Goal: Transaction & Acquisition: Purchase product/service

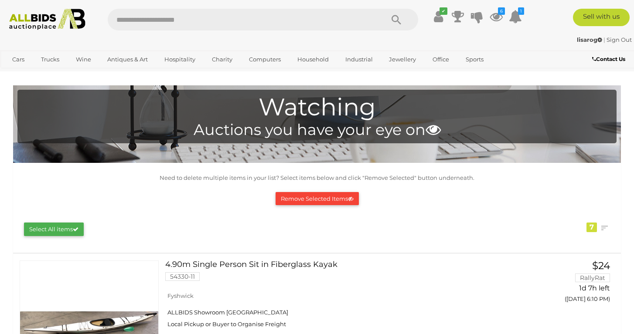
scroll to position [814, 0]
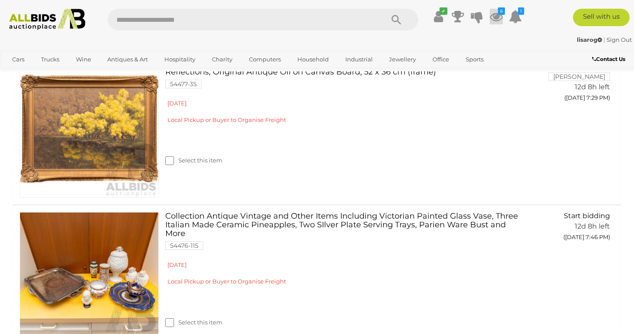
click at [499, 22] on icon at bounding box center [495, 17] width 13 height 16
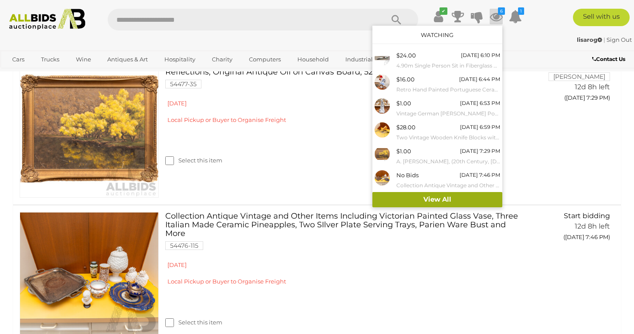
click at [441, 192] on link "View All" at bounding box center [437, 199] width 130 height 15
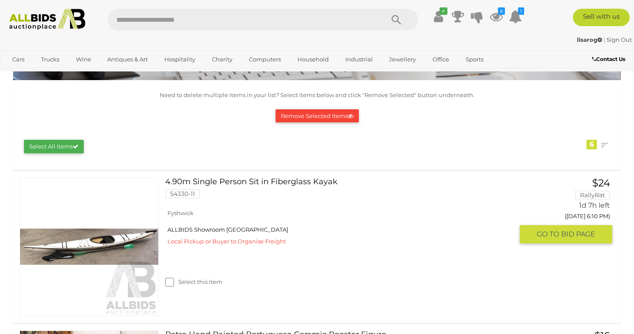
scroll to position [146, 0]
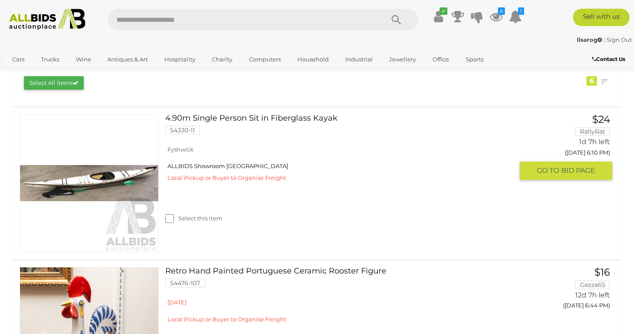
click at [114, 177] on link at bounding box center [89, 183] width 139 height 139
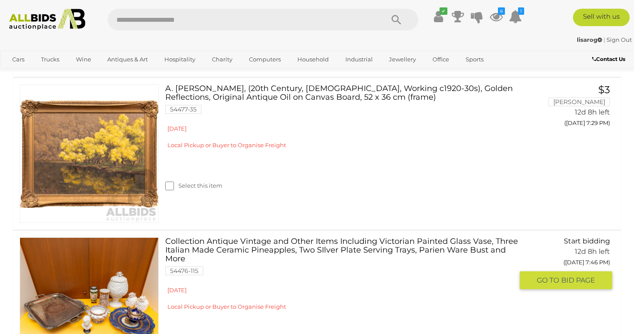
scroll to position [790, 0]
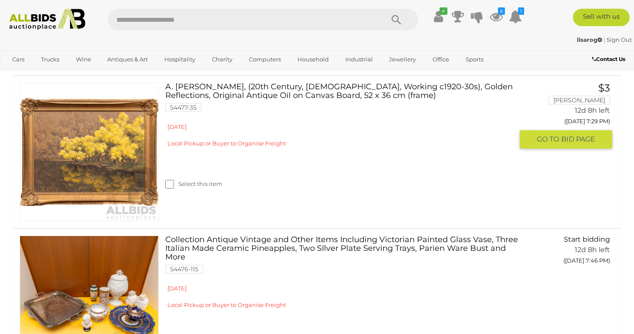
click at [116, 188] on img at bounding box center [89, 152] width 138 height 138
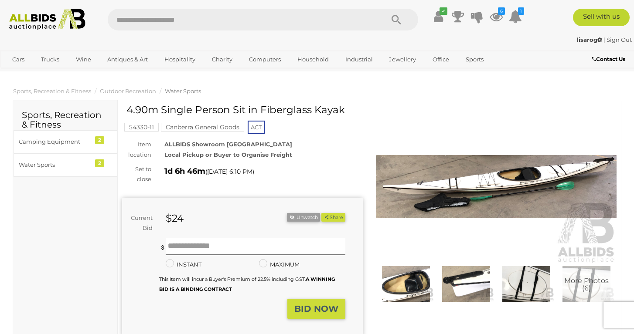
click at [428, 202] on img at bounding box center [496, 186] width 241 height 155
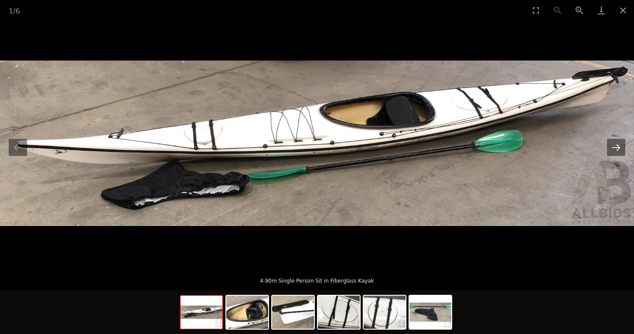
click at [613, 149] on button "Next slide" at bounding box center [616, 147] width 18 height 17
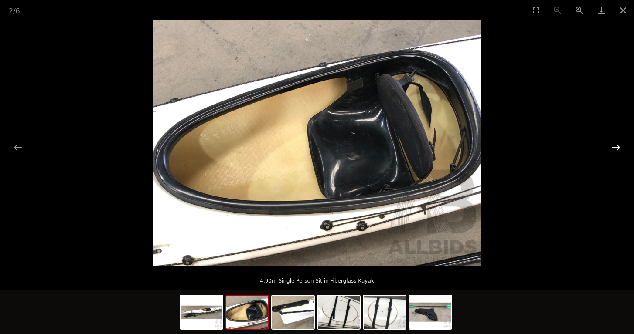
click at [613, 149] on button "Next slide" at bounding box center [616, 147] width 18 height 17
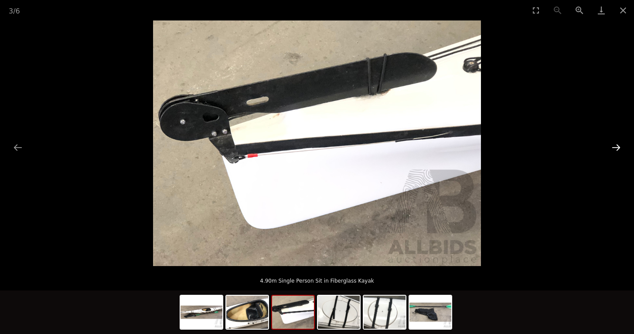
click at [613, 149] on button "Next slide" at bounding box center [616, 147] width 18 height 17
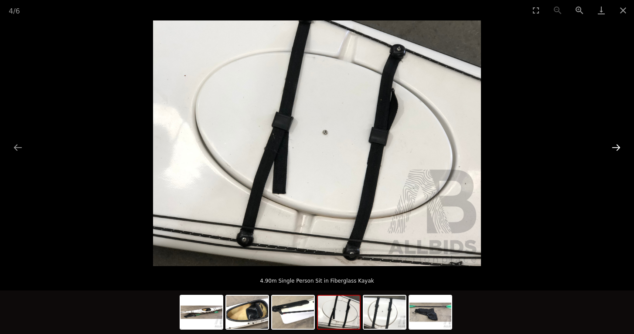
click at [613, 149] on button "Next slide" at bounding box center [616, 147] width 18 height 17
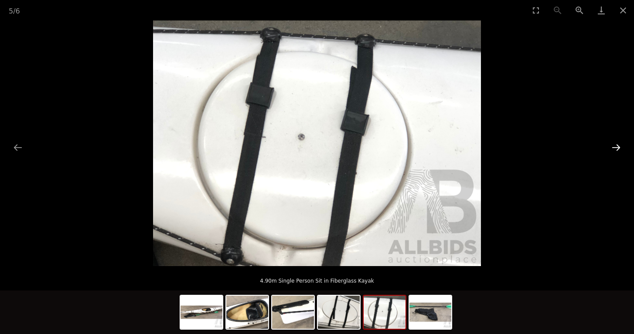
click at [613, 149] on button "Next slide" at bounding box center [616, 147] width 18 height 17
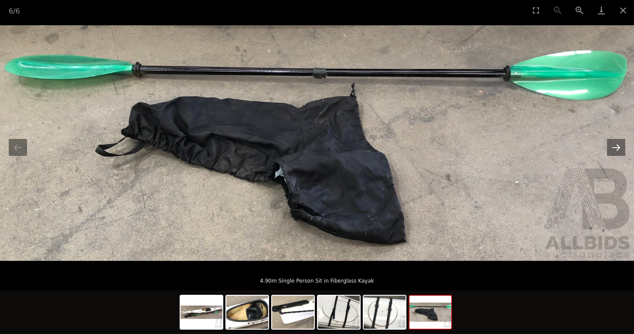
click at [613, 149] on button "Next slide" at bounding box center [616, 147] width 18 height 17
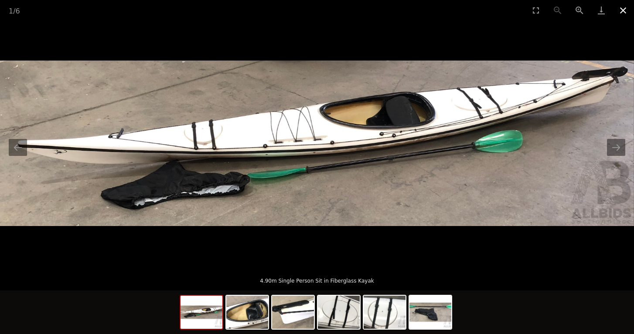
click at [619, 13] on button "Close gallery" at bounding box center [623, 10] width 22 height 20
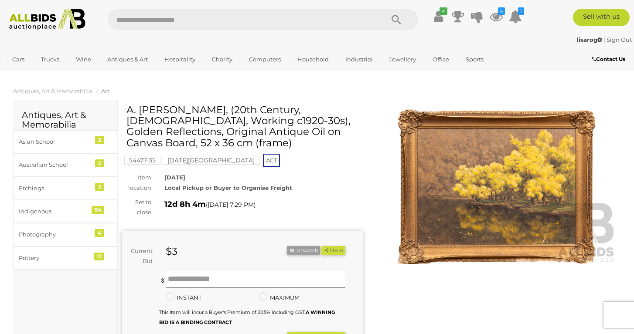
click at [459, 210] on img at bounding box center [496, 186] width 241 height 155
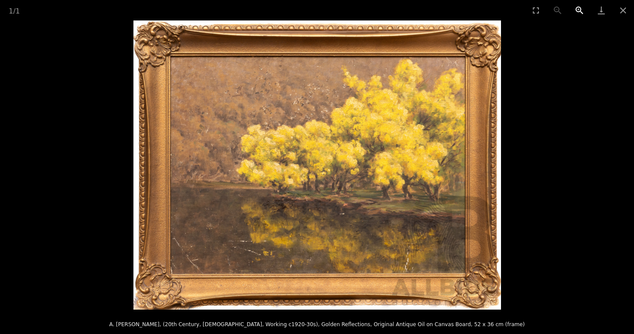
click at [581, 9] on button "Zoom in" at bounding box center [579, 10] width 22 height 20
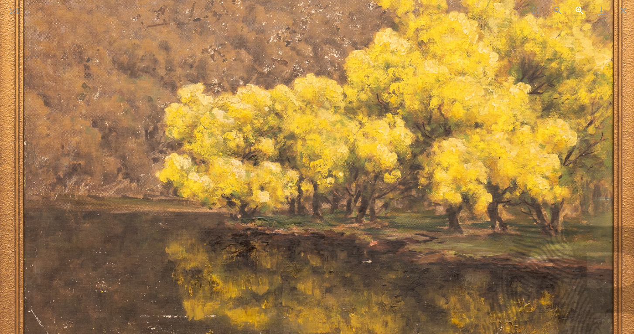
click at [581, 9] on button "Zoom in" at bounding box center [579, 10] width 22 height 20
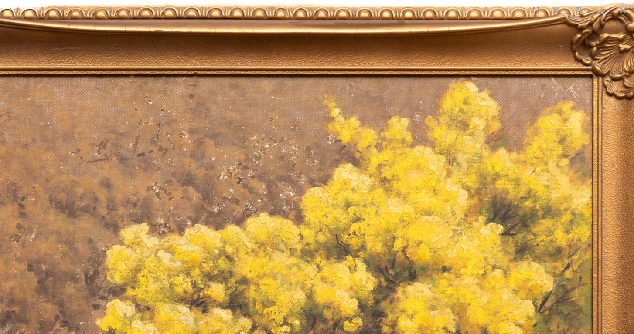
drag, startPoint x: 231, startPoint y: 211, endPoint x: 185, endPoint y: 359, distance: 154.2
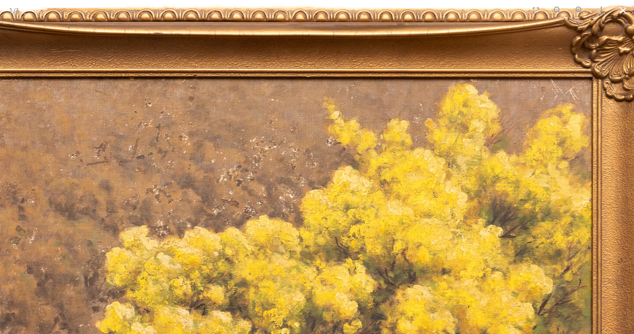
click at [620, 10] on button "Close gallery" at bounding box center [623, 10] width 22 height 20
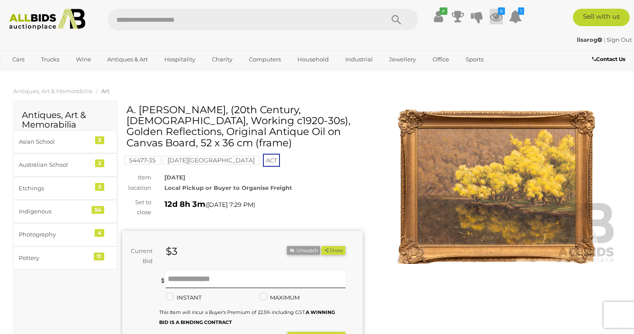
click at [494, 15] on icon at bounding box center [495, 17] width 13 height 16
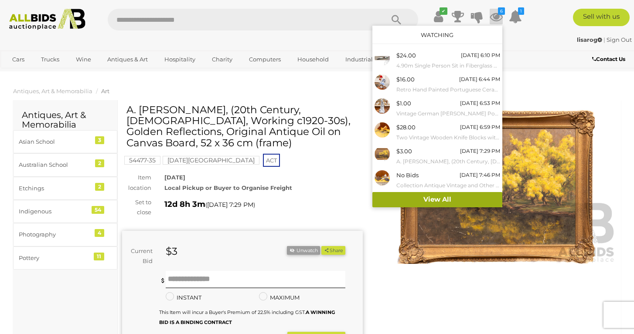
click at [448, 194] on link "View All" at bounding box center [437, 199] width 130 height 15
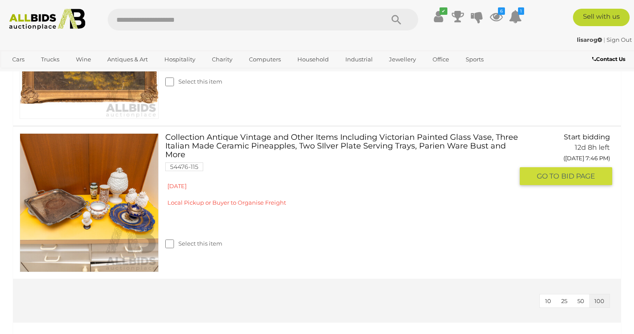
scroll to position [921, 0]
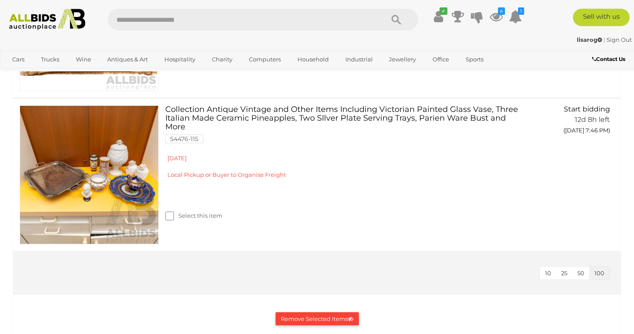
click at [292, 317] on button "Remove Selected Items" at bounding box center [316, 319] width 83 height 14
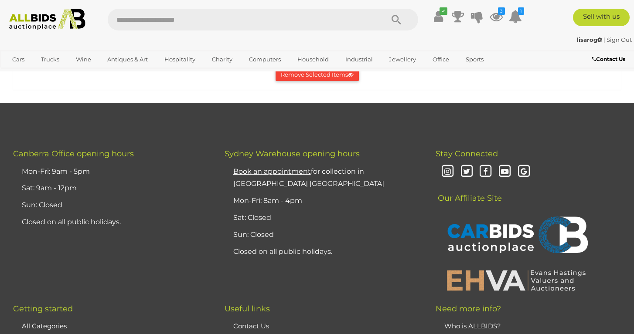
scroll to position [361, 0]
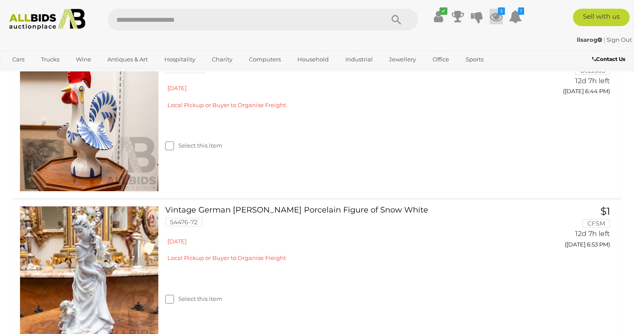
click at [493, 17] on icon at bounding box center [495, 17] width 13 height 16
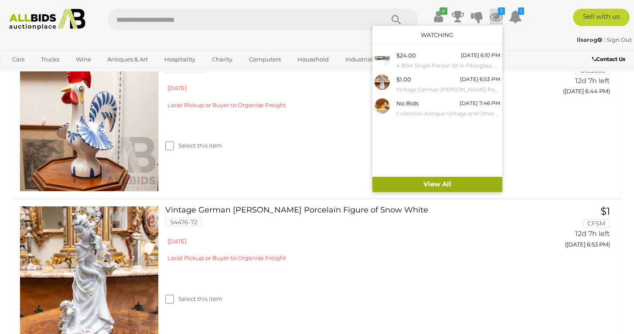
click at [425, 186] on link "View All" at bounding box center [437, 184] width 130 height 15
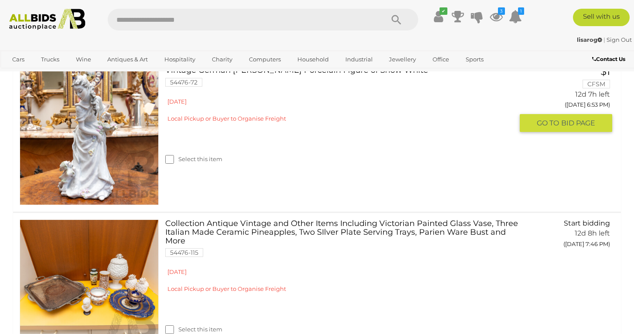
scroll to position [373, 0]
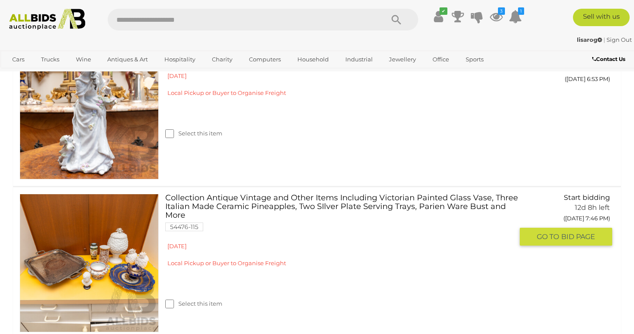
click at [71, 234] on link at bounding box center [89, 263] width 139 height 139
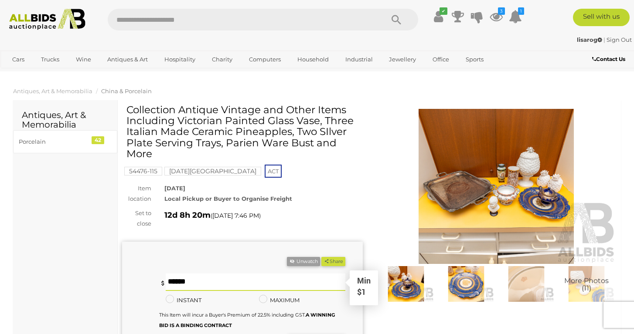
click at [196, 277] on input "text" at bounding box center [256, 282] width 180 height 17
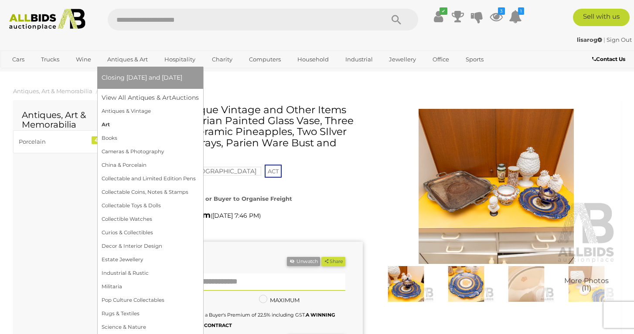
click at [105, 121] on link "Art" at bounding box center [150, 125] width 97 height 14
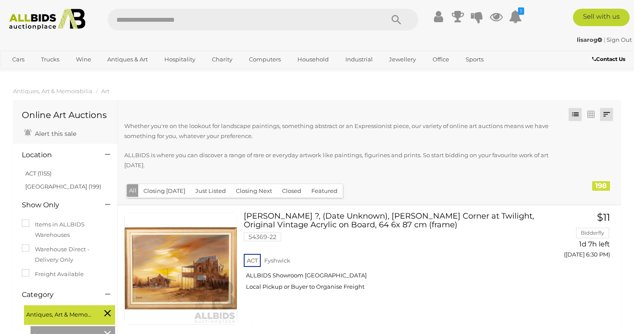
click at [606, 113] on link at bounding box center [606, 114] width 13 height 13
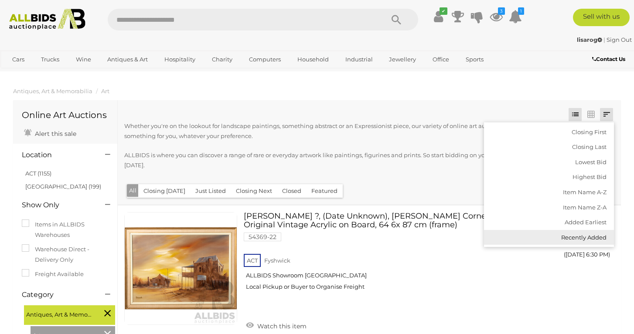
click at [577, 232] on link "Recently Added" at bounding box center [549, 237] width 130 height 15
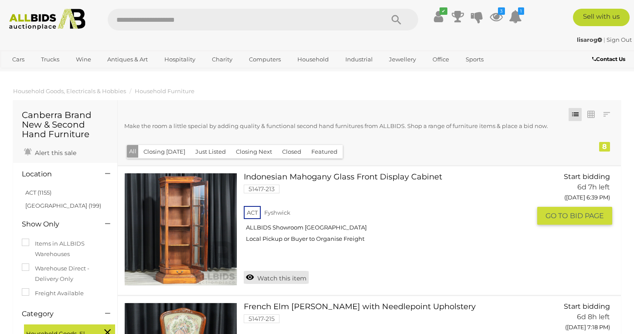
click at [274, 274] on link "Watch this item" at bounding box center [276, 277] width 65 height 13
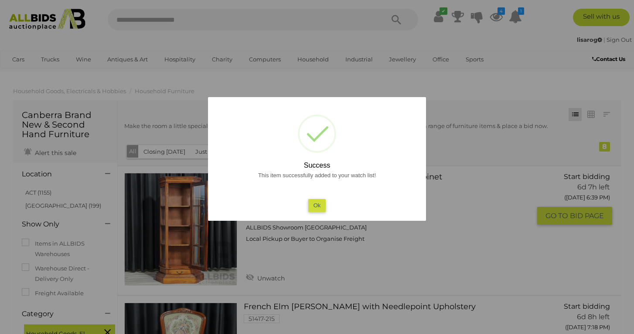
click at [321, 203] on button "Ok" at bounding box center [317, 205] width 18 height 13
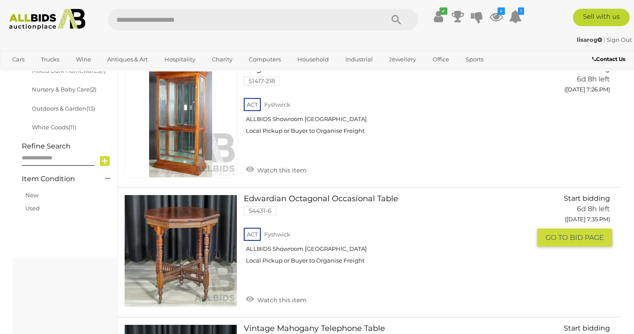
scroll to position [522, 0]
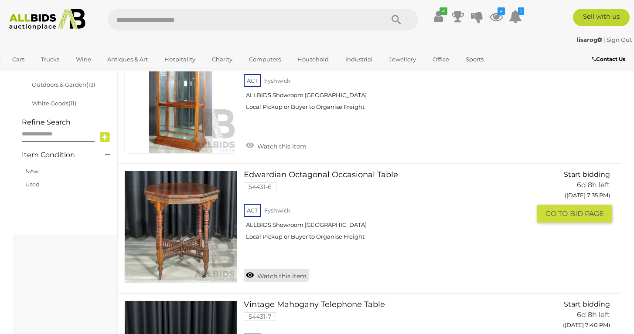
click at [280, 272] on link "Watch this item" at bounding box center [276, 275] width 65 height 13
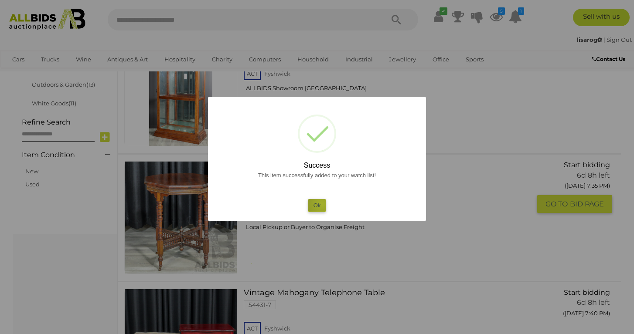
click at [321, 204] on button "Ok" at bounding box center [317, 205] width 18 height 13
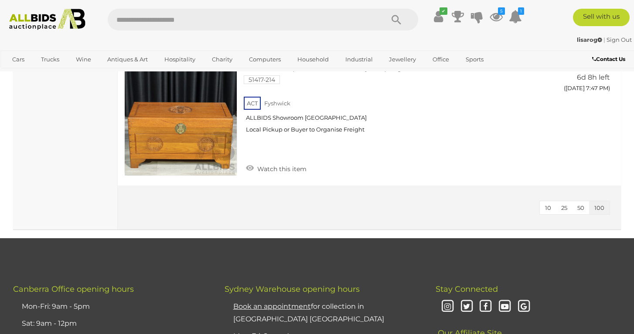
scroll to position [0, 0]
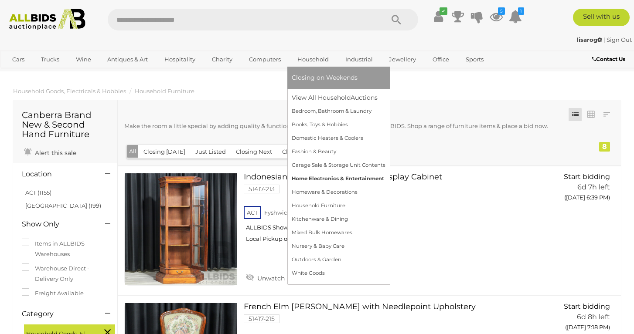
click at [332, 182] on link "Home Electronics & Entertainment" at bounding box center [339, 179] width 94 height 14
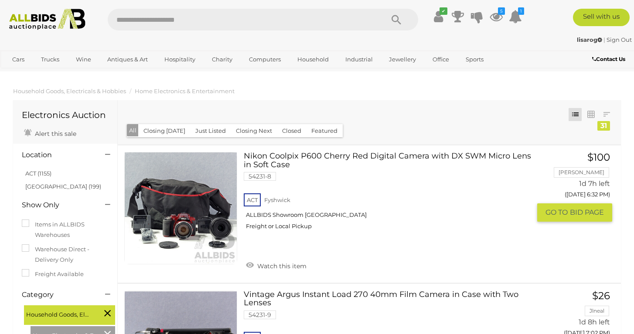
click at [189, 222] on link at bounding box center [180, 208] width 113 height 113
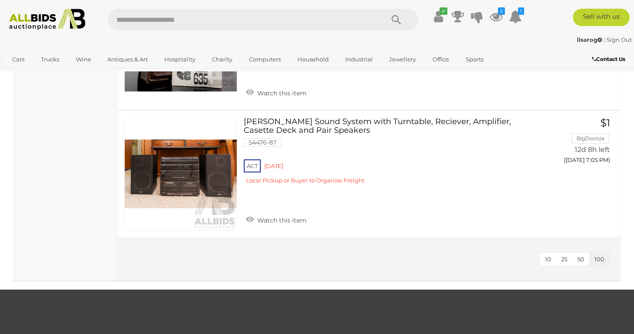
scroll to position [4032, 0]
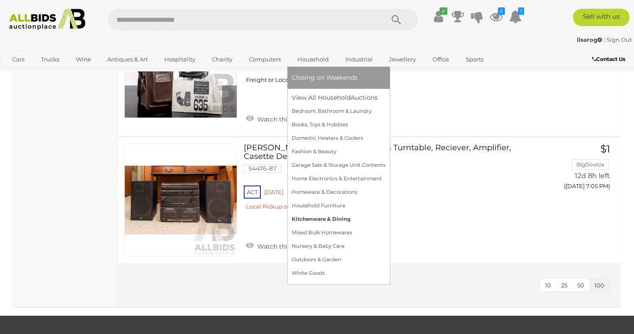
click at [316, 215] on link "Kitchenware & Dining" at bounding box center [339, 220] width 94 height 14
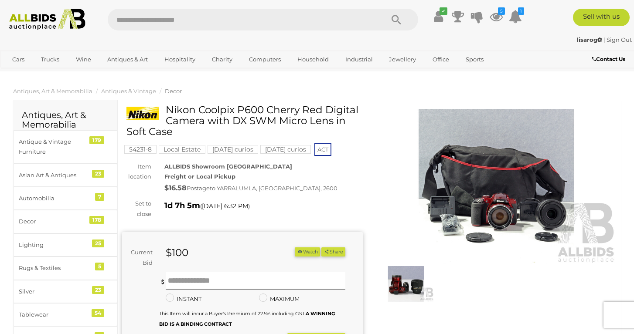
click at [405, 280] on img at bounding box center [406, 284] width 56 height 36
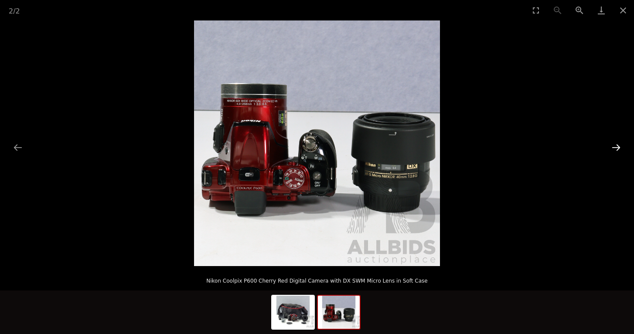
click at [610, 147] on button "Next slide" at bounding box center [616, 147] width 18 height 17
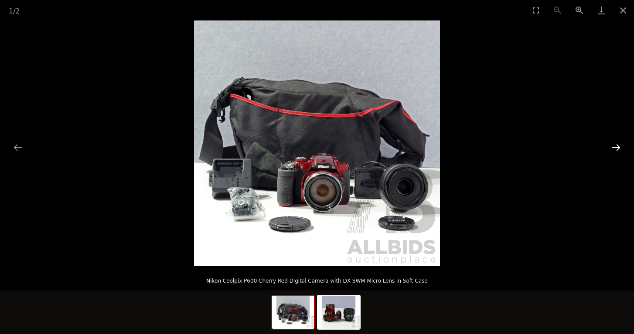
click at [610, 147] on button "Next slide" at bounding box center [616, 147] width 18 height 17
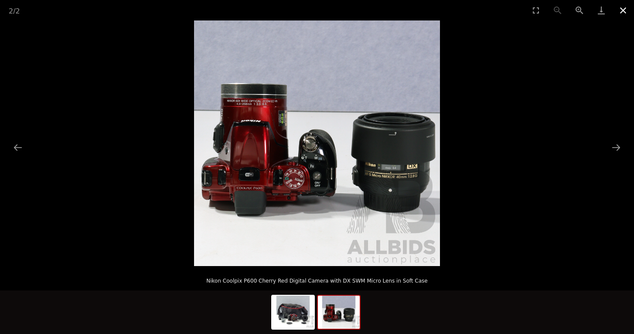
drag, startPoint x: 624, startPoint y: 7, endPoint x: 621, endPoint y: 11, distance: 4.5
click at [624, 8] on button "Close gallery" at bounding box center [623, 10] width 22 height 20
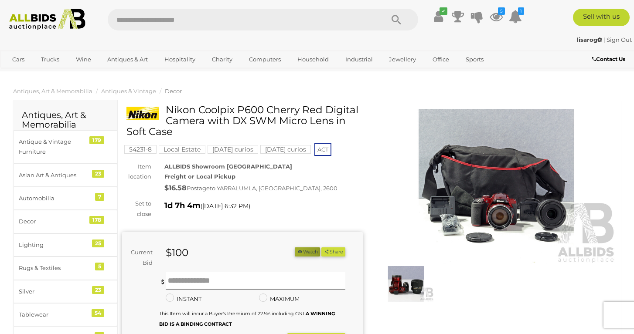
click at [297, 249] on icon "button" at bounding box center [300, 251] width 6 height 5
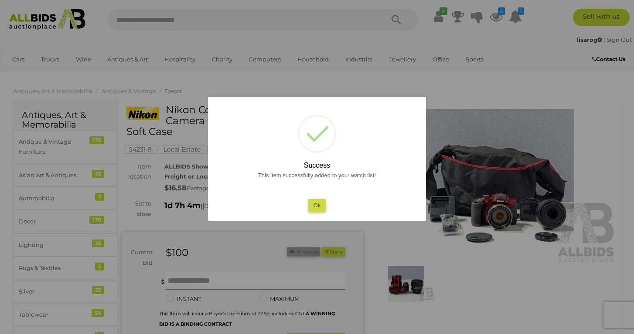
click at [315, 200] on button "Ok" at bounding box center [317, 205] width 18 height 13
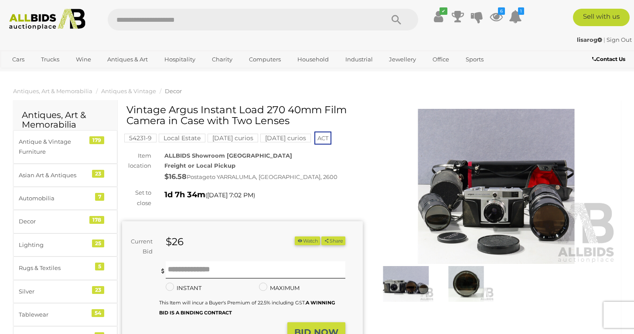
click at [460, 171] on img at bounding box center [496, 186] width 241 height 155
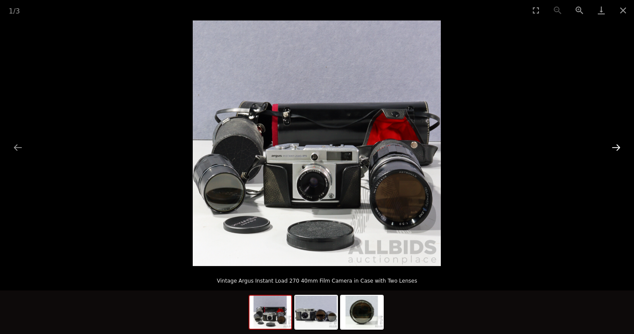
click at [615, 149] on button "Next slide" at bounding box center [616, 147] width 18 height 17
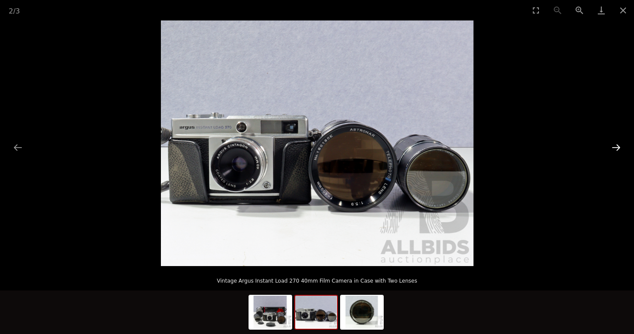
click at [615, 149] on button "Next slide" at bounding box center [616, 147] width 18 height 17
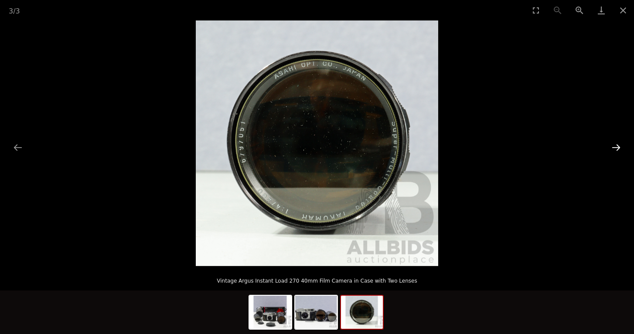
click at [615, 149] on button "Next slide" at bounding box center [616, 147] width 18 height 17
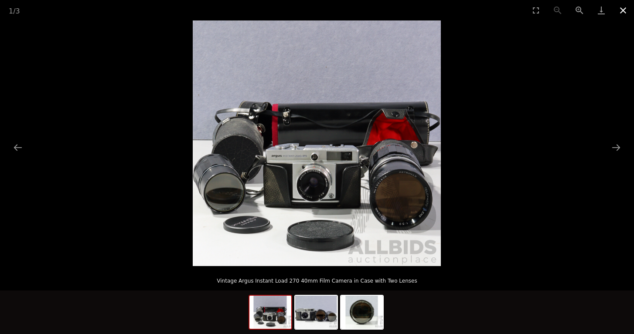
click at [628, 14] on button "Close gallery" at bounding box center [623, 10] width 22 height 20
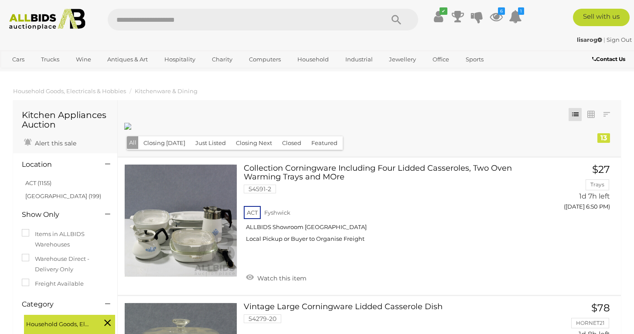
click at [29, 179] on li "ACT (1155)" at bounding box center [66, 183] width 85 height 13
click at [31, 181] on link "ACT (1155)" at bounding box center [38, 183] width 26 height 7
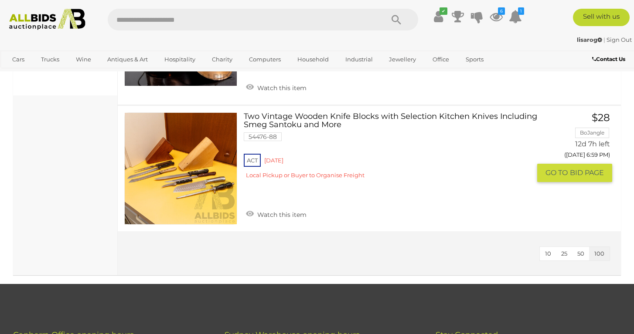
scroll to position [316, 0]
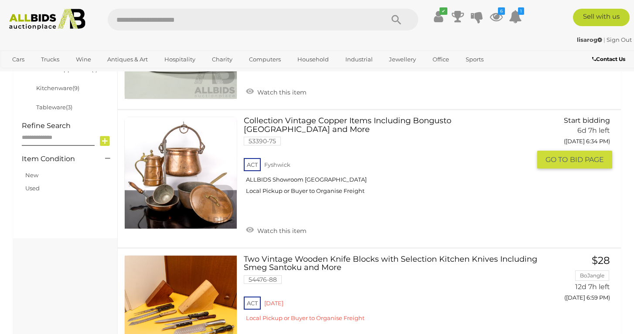
click at [150, 173] on link at bounding box center [180, 173] width 113 height 113
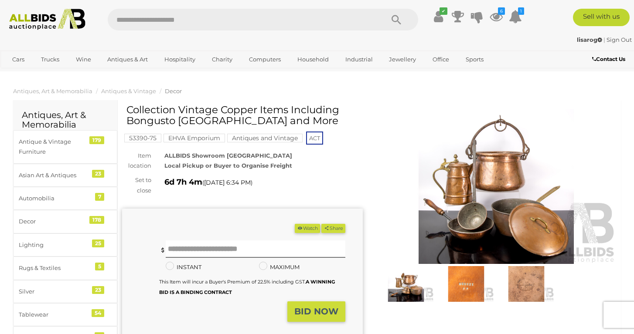
click at [467, 203] on img at bounding box center [496, 186] width 241 height 155
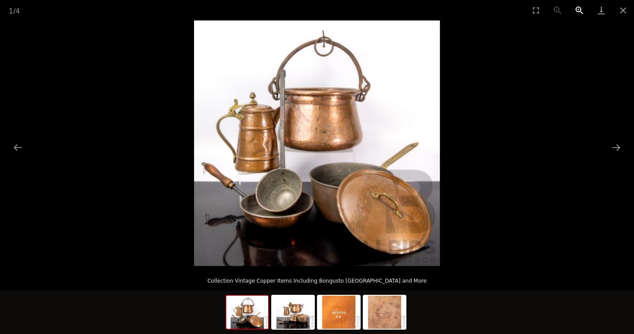
click at [576, 10] on button "Zoom in" at bounding box center [579, 10] width 22 height 20
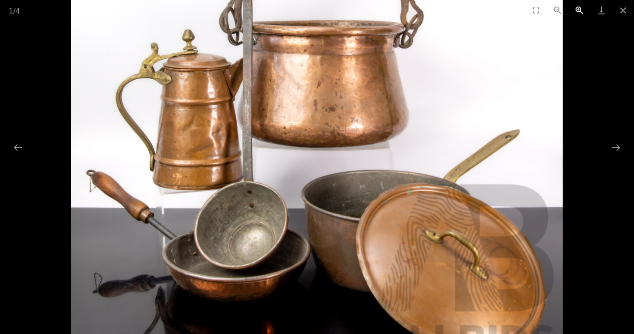
click at [576, 10] on button "Zoom in" at bounding box center [579, 10] width 22 height 20
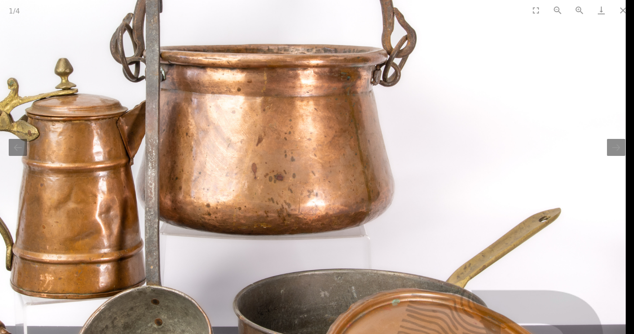
drag, startPoint x: 301, startPoint y: 233, endPoint x: 197, endPoint y: 326, distance: 139.8
click at [197, 326] on img at bounding box center [256, 211] width 737 height 737
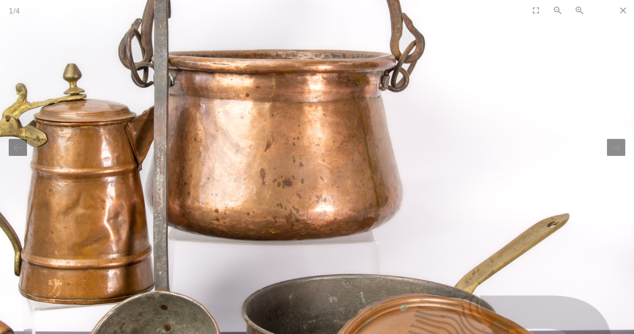
drag, startPoint x: 623, startPoint y: 10, endPoint x: 610, endPoint y: 14, distance: 13.8
click at [623, 10] on button "Close gallery" at bounding box center [623, 10] width 22 height 20
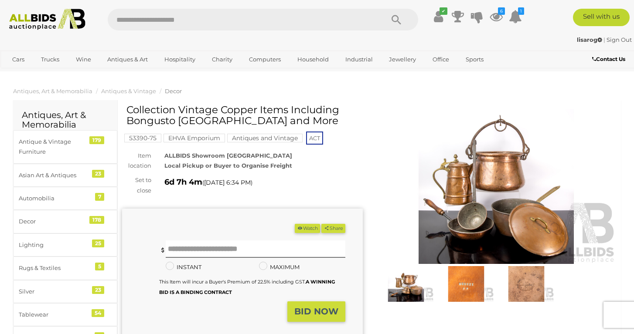
click at [454, 285] on img at bounding box center [466, 284] width 56 height 36
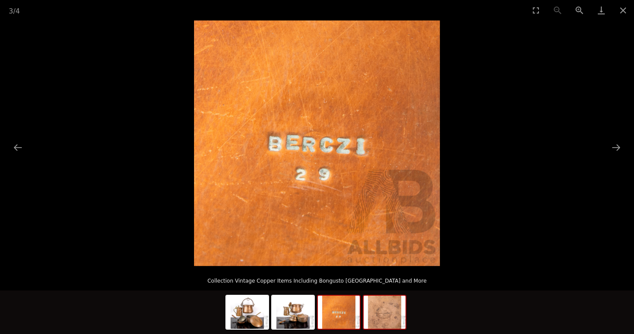
click at [389, 317] on img at bounding box center [384, 312] width 42 height 33
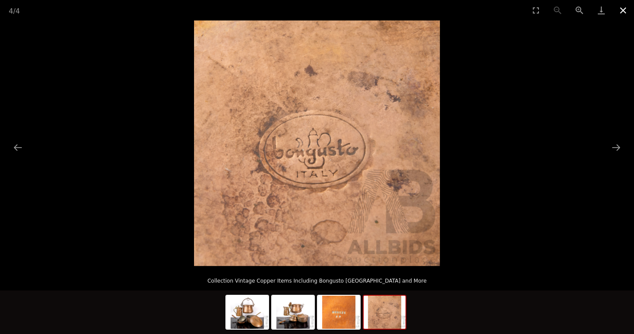
click at [617, 11] on button "Close gallery" at bounding box center [623, 10] width 22 height 20
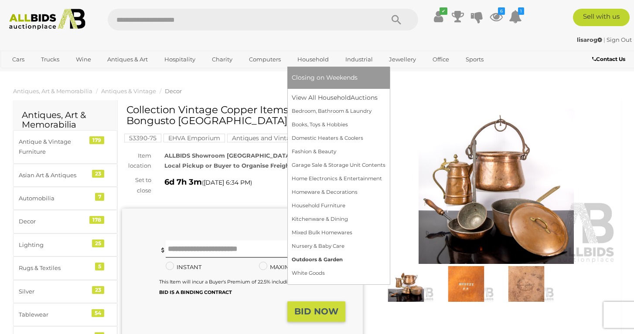
click at [328, 258] on link "Outdoors & Garden" at bounding box center [339, 260] width 94 height 14
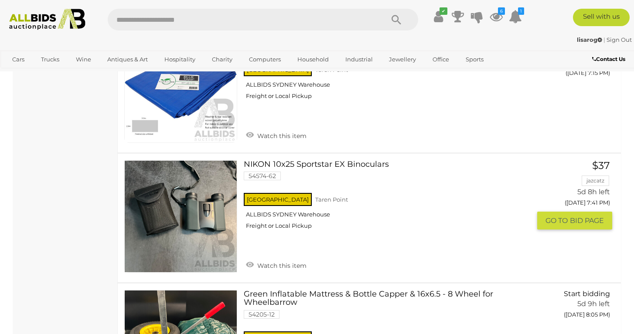
scroll to position [968, 0]
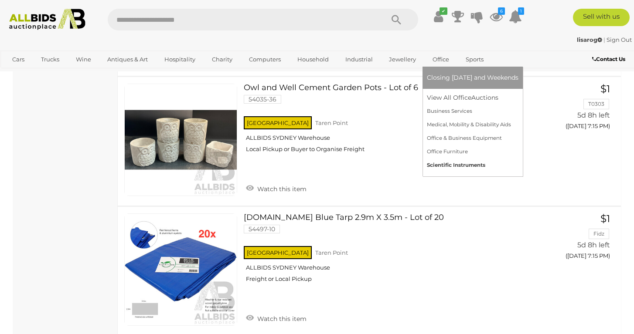
click at [445, 163] on link "Scientific Instruments" at bounding box center [473, 166] width 92 height 14
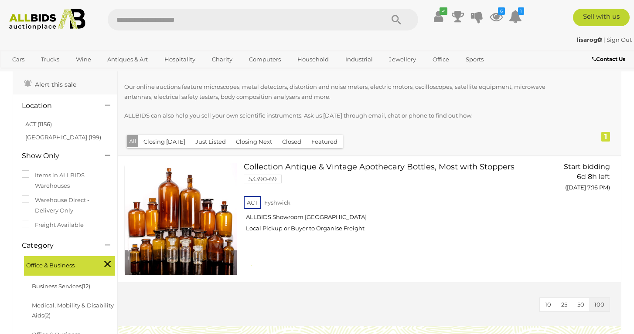
scroll to position [116, 0]
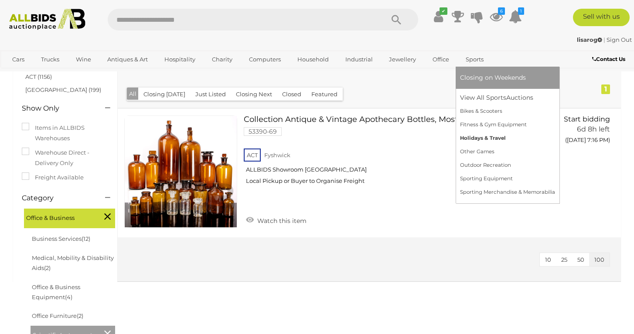
click at [467, 141] on link "Holidays & Travel" at bounding box center [507, 139] width 95 height 14
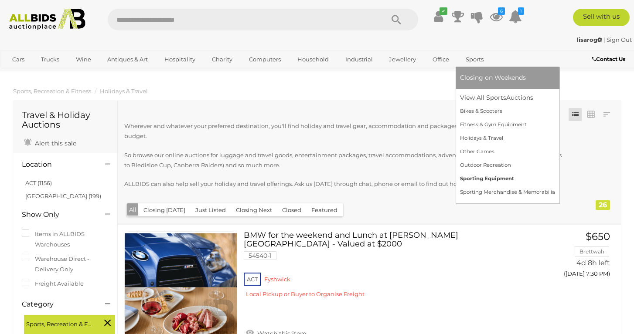
click at [476, 178] on link "Sporting Equipment" at bounding box center [507, 179] width 95 height 14
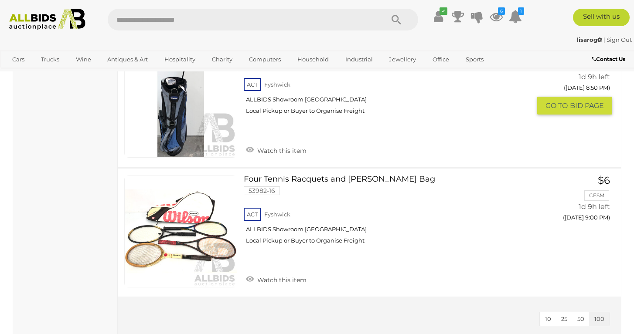
scroll to position [867, 0]
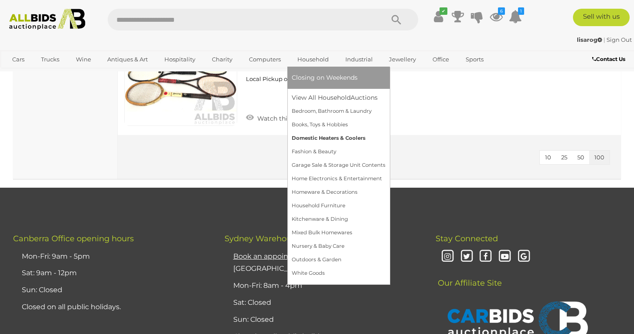
click at [327, 136] on link "Domestic Heaters & Coolers" at bounding box center [339, 139] width 94 height 14
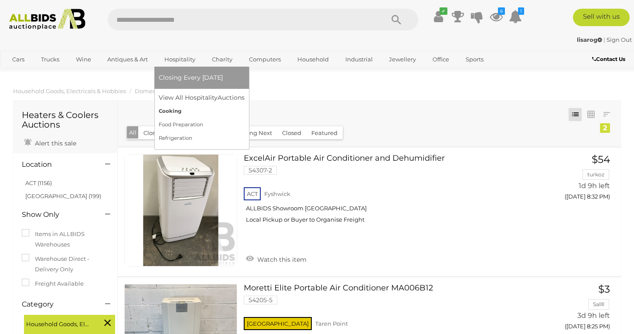
click at [175, 111] on link "Cooking" at bounding box center [202, 112] width 86 height 14
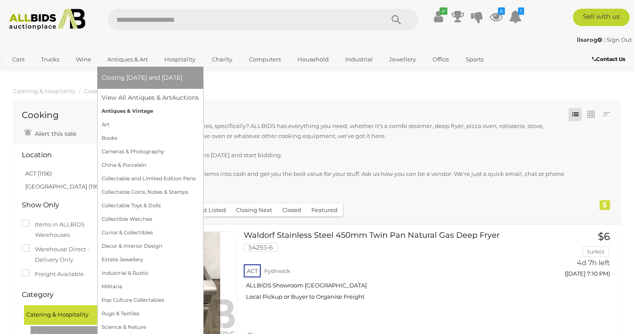
click at [129, 112] on link "Antiques & Vintage" at bounding box center [150, 112] width 97 height 14
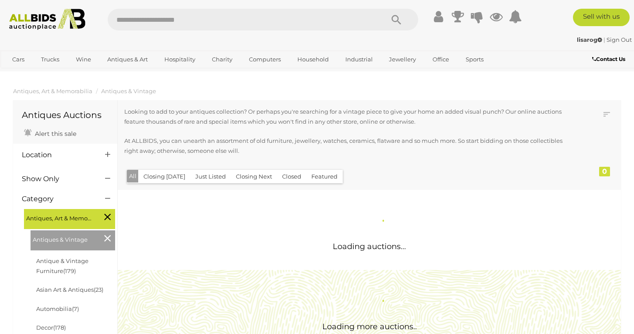
scroll to position [206, 0]
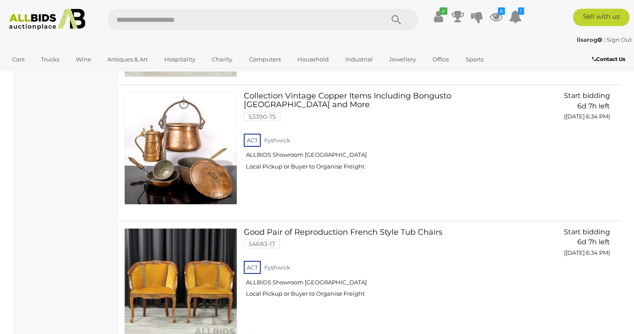
scroll to position [10045, 0]
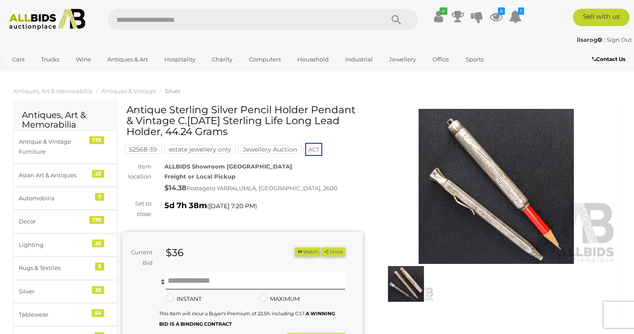
click at [481, 170] on img at bounding box center [496, 186] width 241 height 155
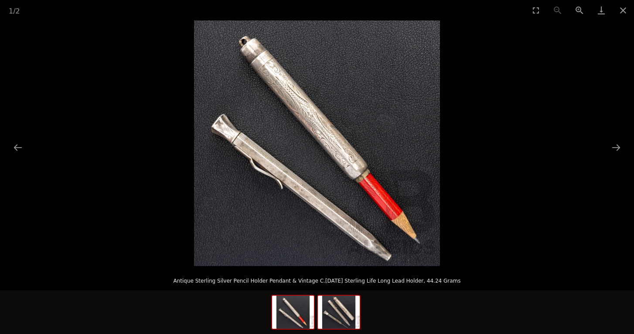
click at [343, 315] on img at bounding box center [339, 312] width 42 height 33
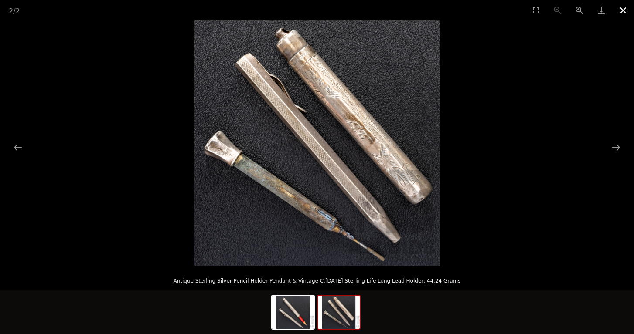
click at [621, 13] on button "Close gallery" at bounding box center [623, 10] width 22 height 20
